Goal: Task Accomplishment & Management: Manage account settings

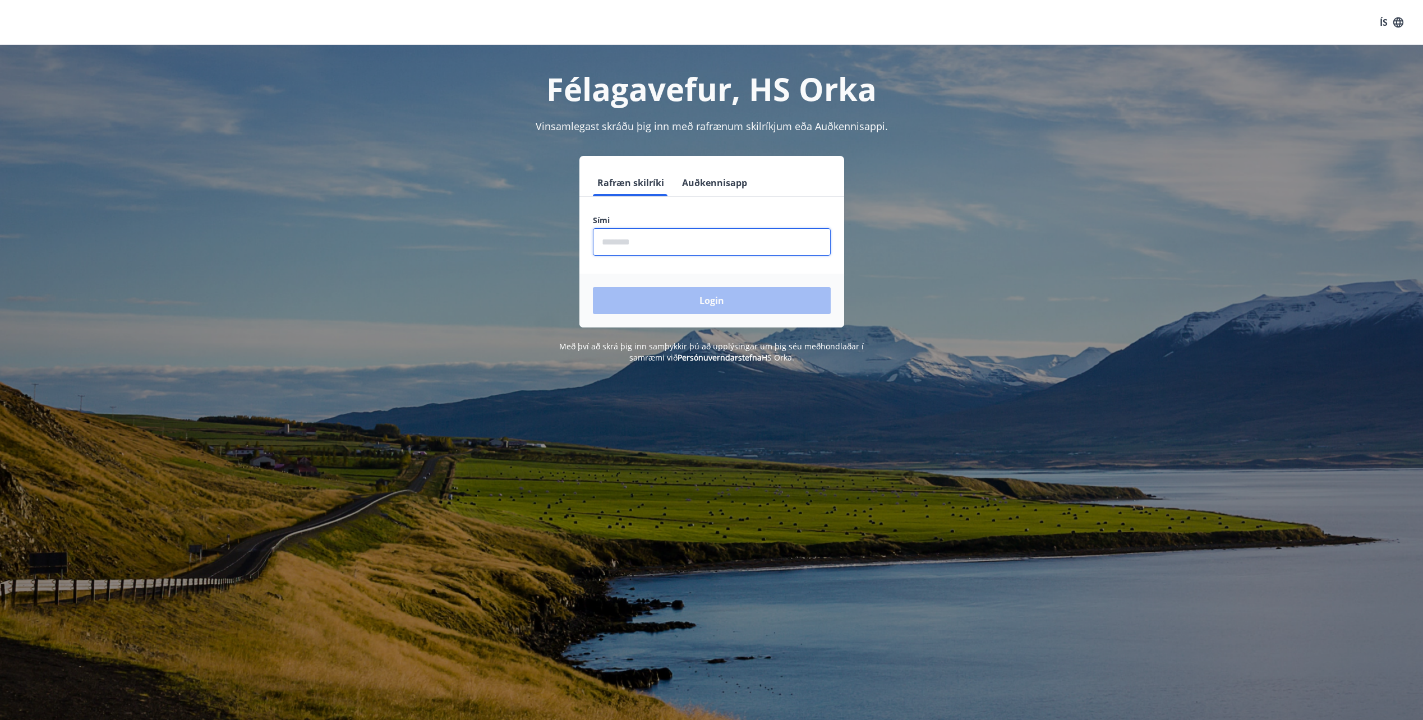
click at [654, 237] on input "phone" at bounding box center [712, 241] width 238 height 27
type input "********"
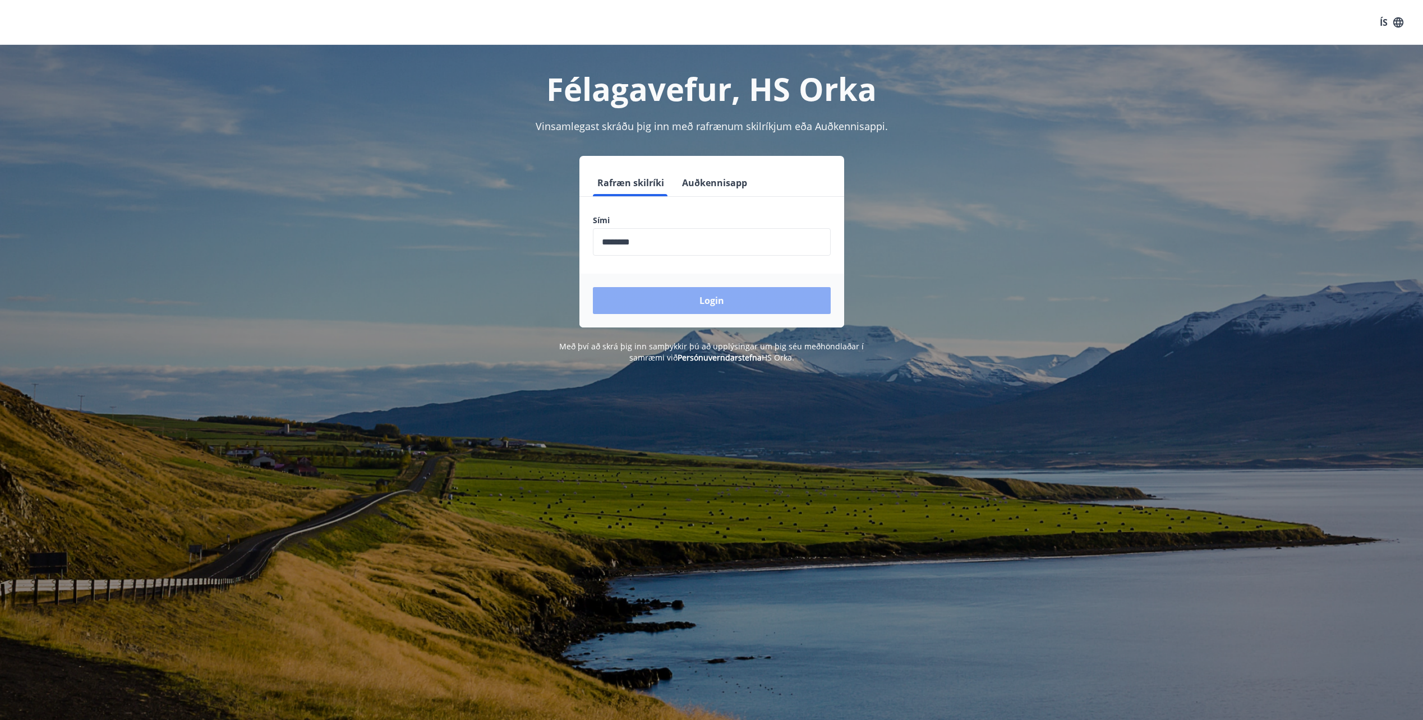
click at [728, 302] on button "Login" at bounding box center [712, 300] width 238 height 27
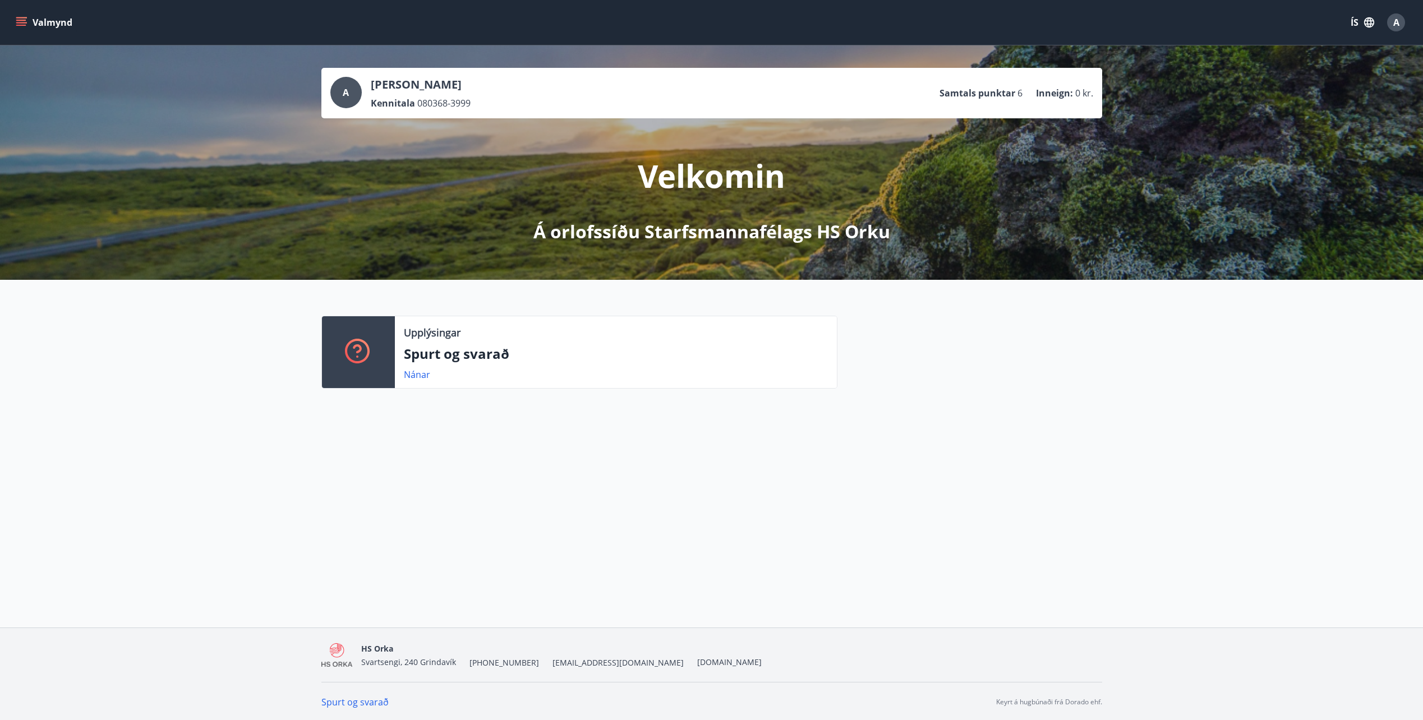
click at [40, 20] on button "Valmynd" at bounding box center [44, 22] width 63 height 20
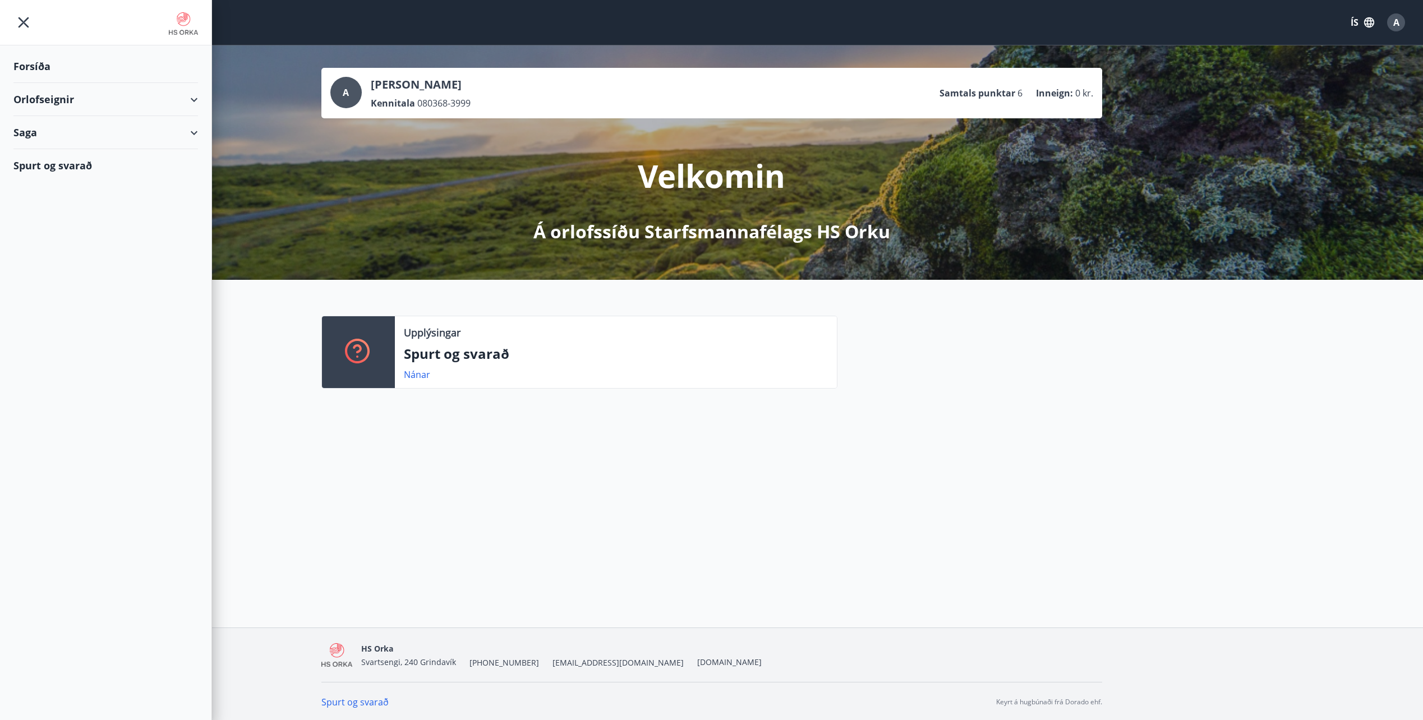
click at [191, 103] on div "Orlofseignir" at bounding box center [105, 99] width 185 height 33
click at [49, 148] on div "Bókunardagatal" at bounding box center [105, 152] width 167 height 24
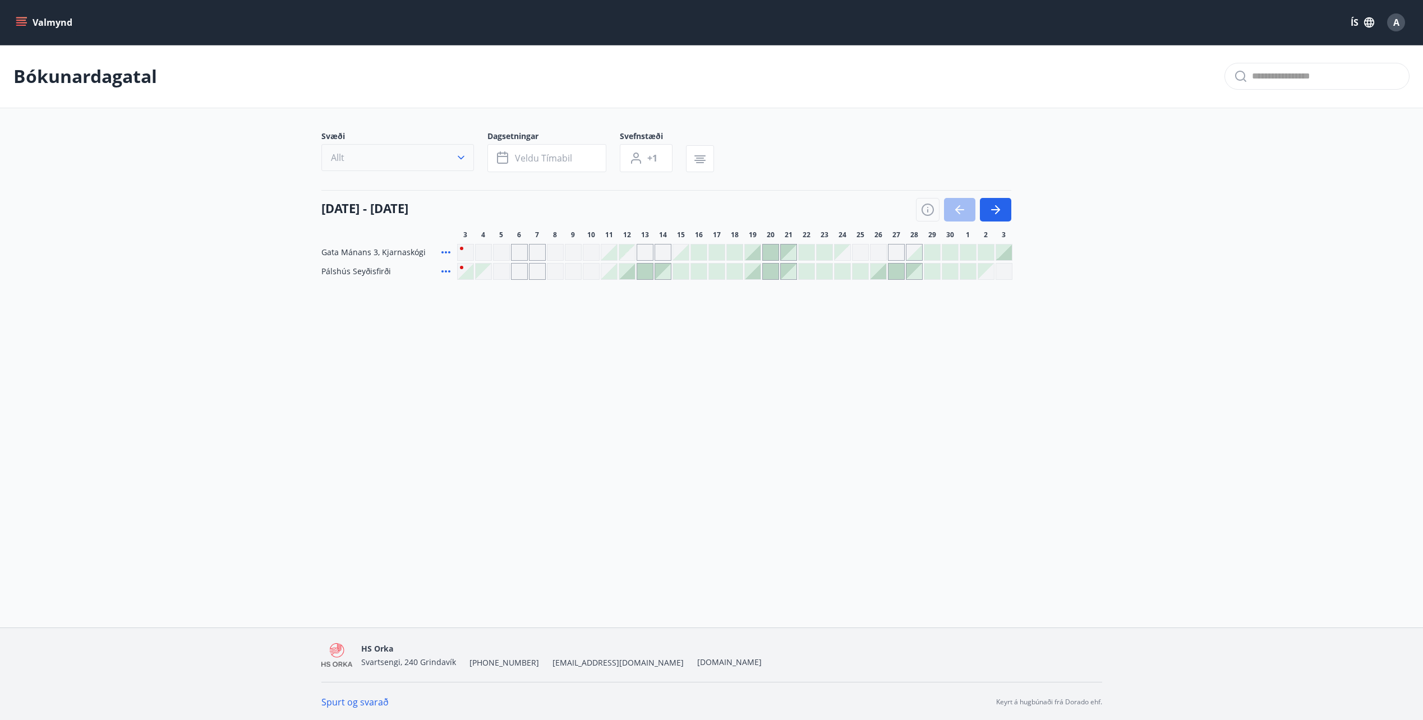
click at [464, 156] on icon "button" at bounding box center [461, 158] width 7 height 4
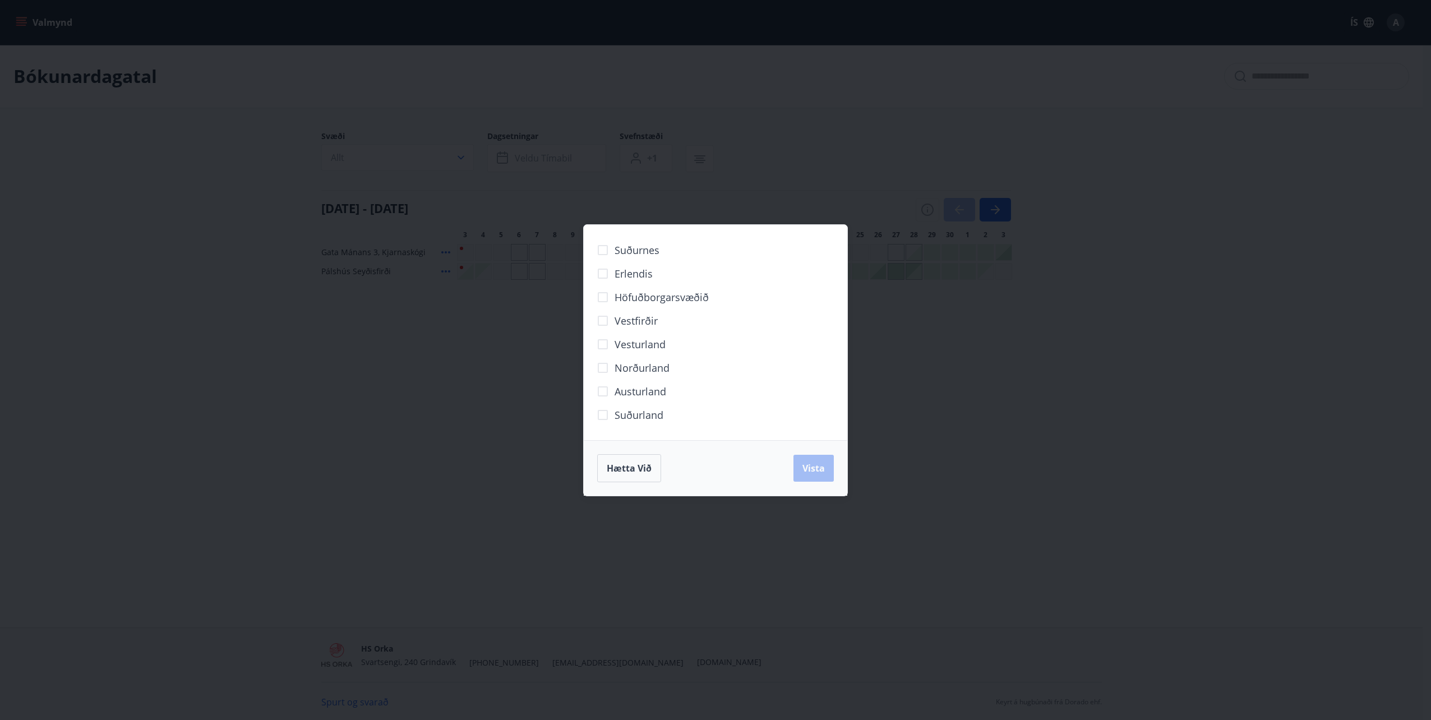
click at [487, 158] on div "Suðurnes Erlendis Höfuðborgarsvæðið Vestfirðir Vesturland Norðurland Austurland…" at bounding box center [715, 360] width 1431 height 720
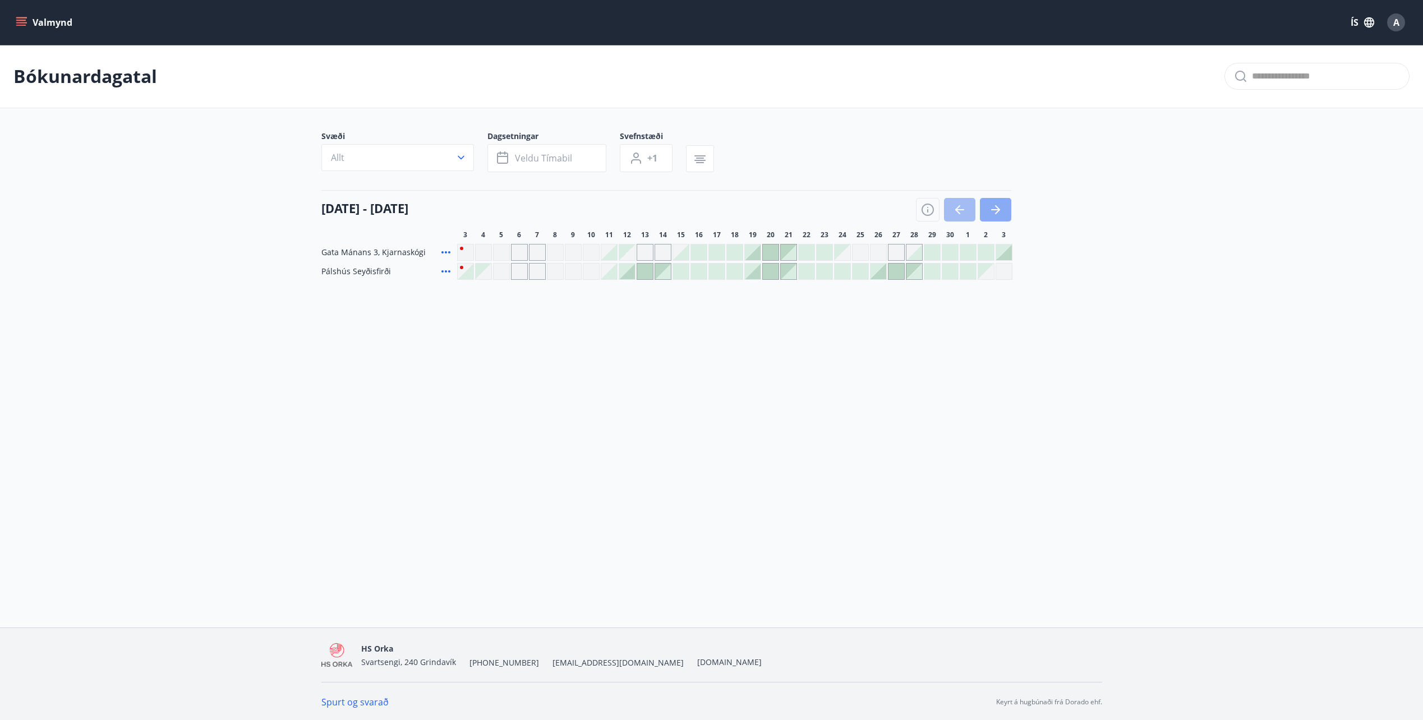
click at [1002, 207] on icon "button" at bounding box center [995, 209] width 13 height 13
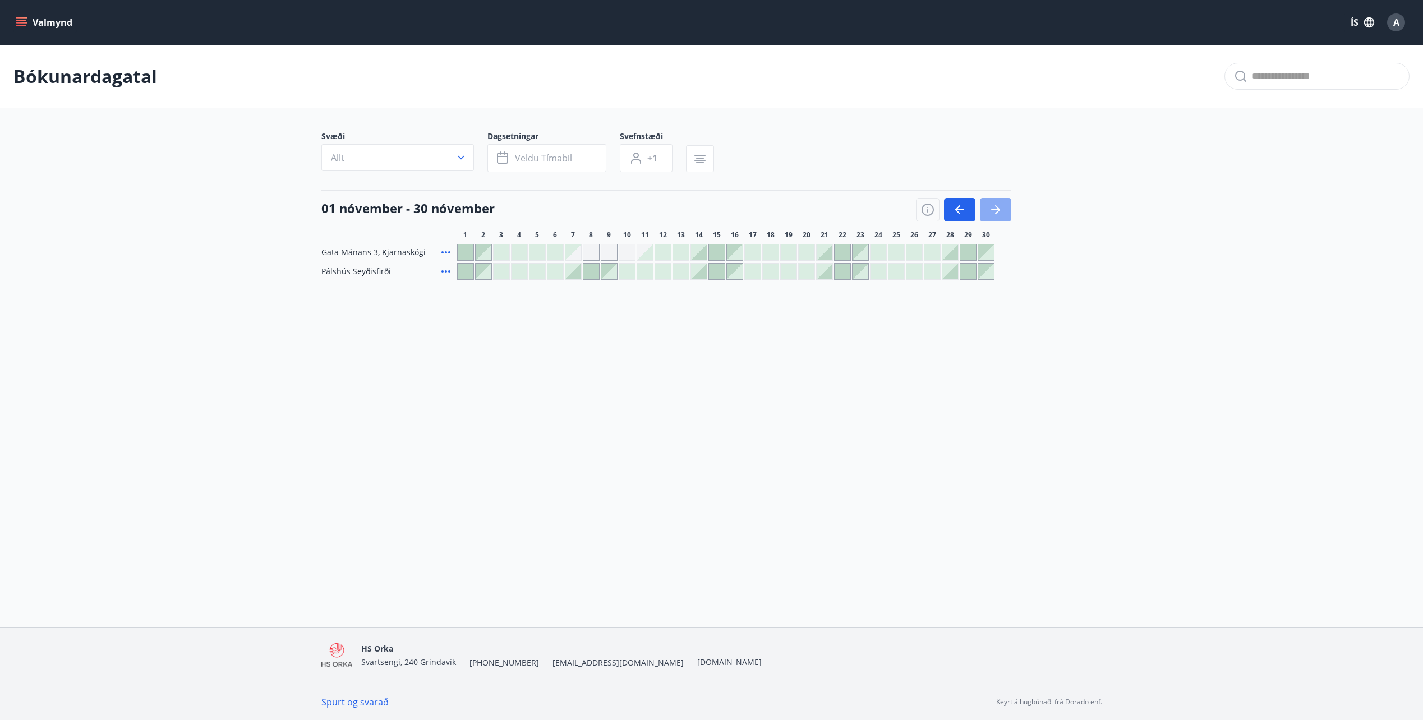
click at [1002, 207] on icon "button" at bounding box center [995, 209] width 13 height 13
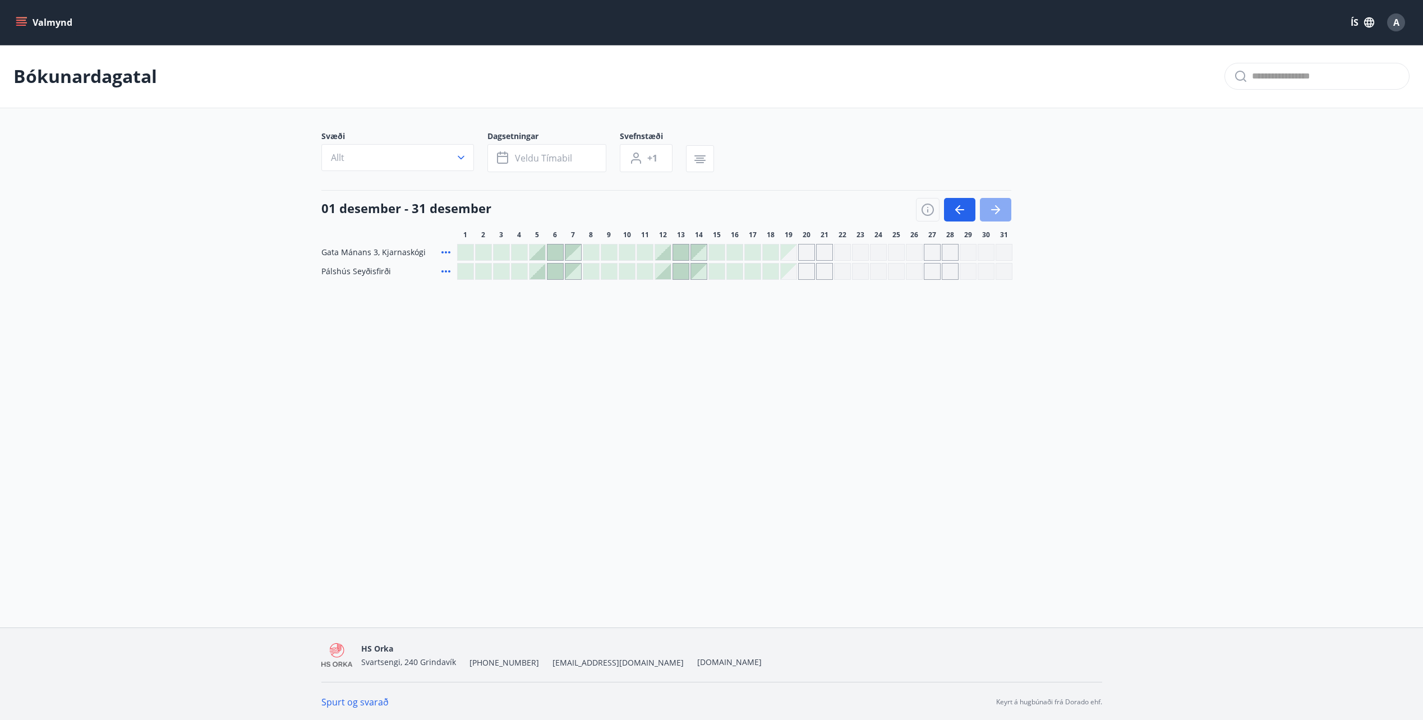
click at [1002, 207] on icon "button" at bounding box center [995, 209] width 13 height 13
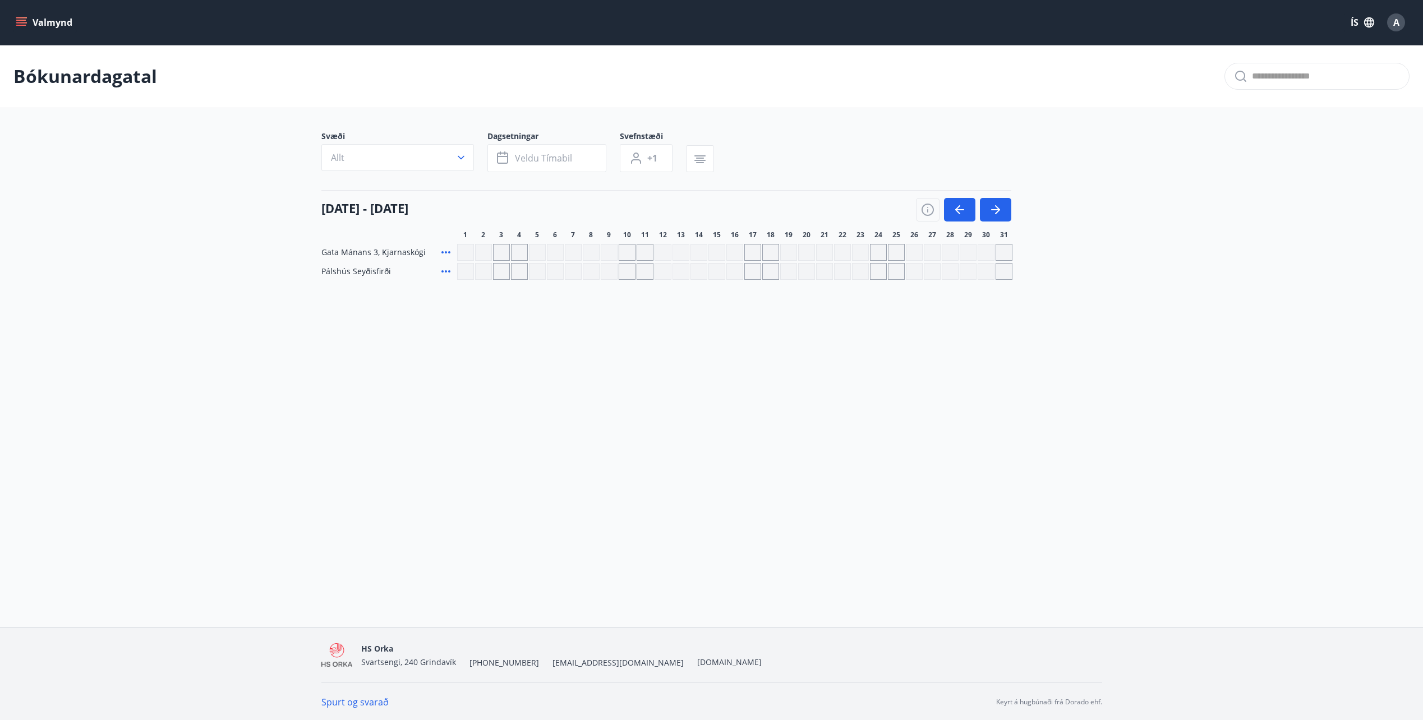
click at [25, 18] on icon "menu" at bounding box center [22, 17] width 12 height 1
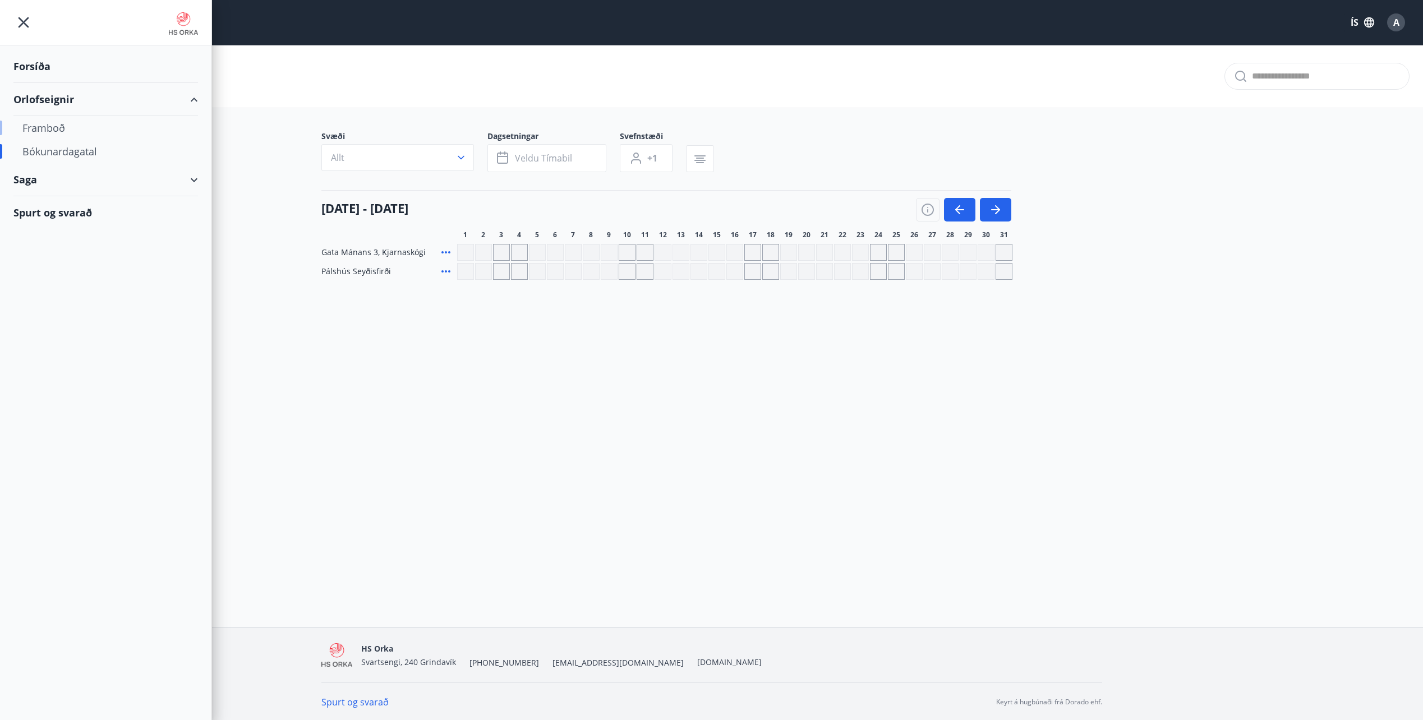
click at [54, 122] on div "Framboð" at bounding box center [105, 128] width 167 height 24
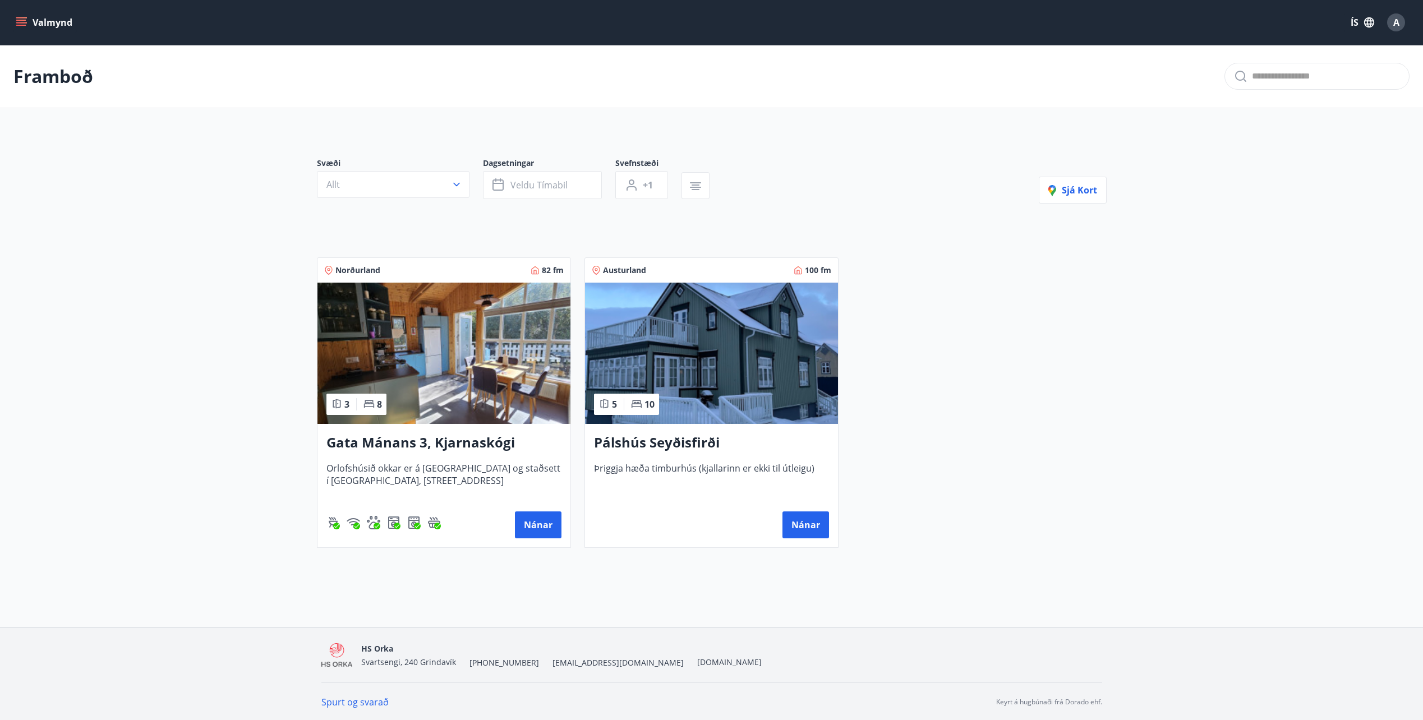
click at [20, 16] on button "Valmynd" at bounding box center [44, 22] width 63 height 20
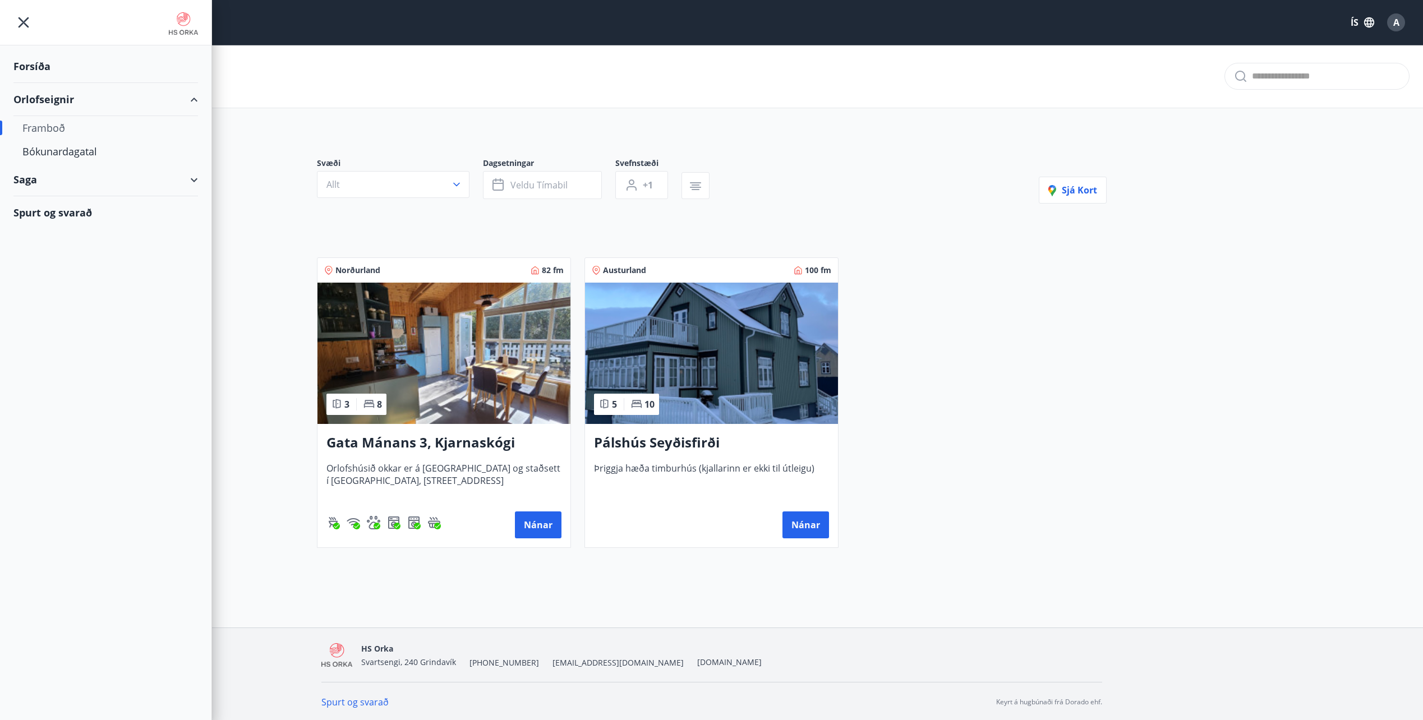
click at [194, 176] on div "Saga" at bounding box center [105, 179] width 185 height 33
click at [44, 256] on div "Punktar" at bounding box center [105, 255] width 167 height 24
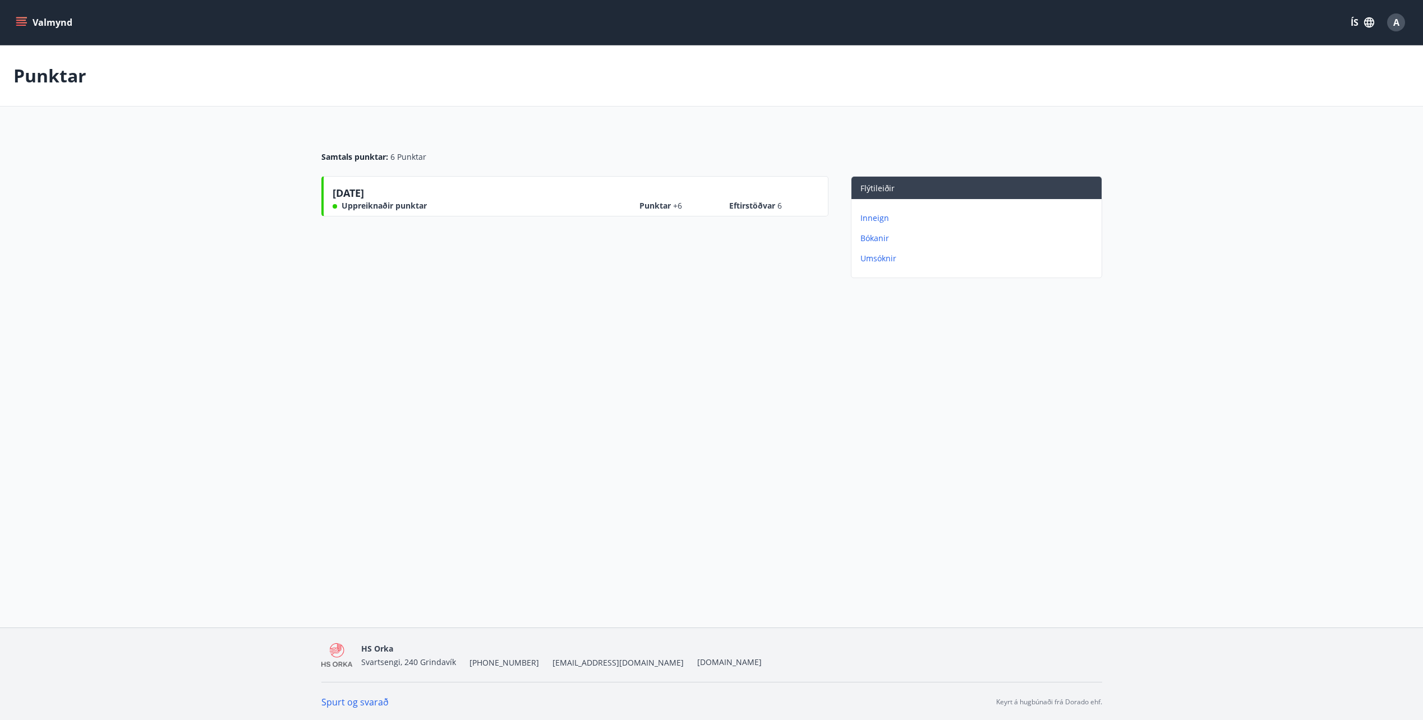
click at [876, 218] on p "Inneign" at bounding box center [978, 218] width 237 height 11
